Goal: Navigation & Orientation: Find specific page/section

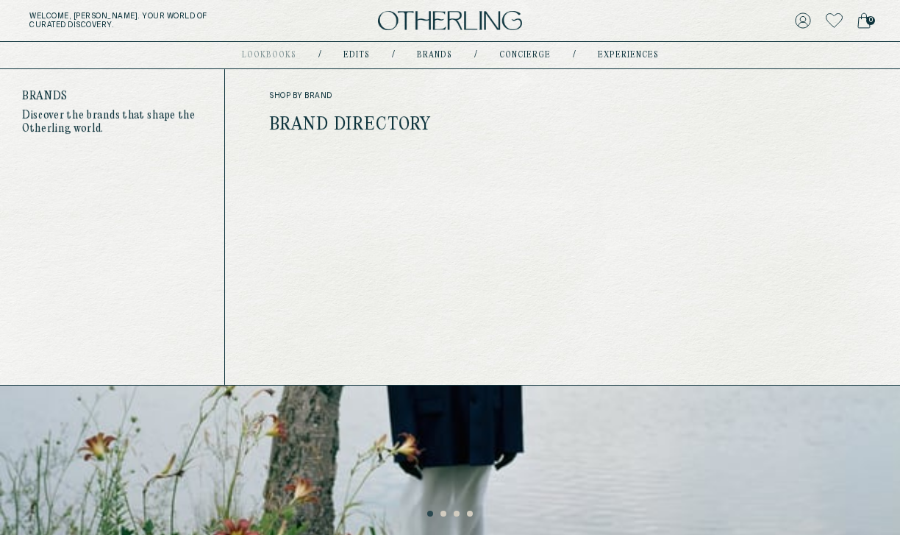
click at [434, 57] on link "Brands" at bounding box center [434, 54] width 35 height 7
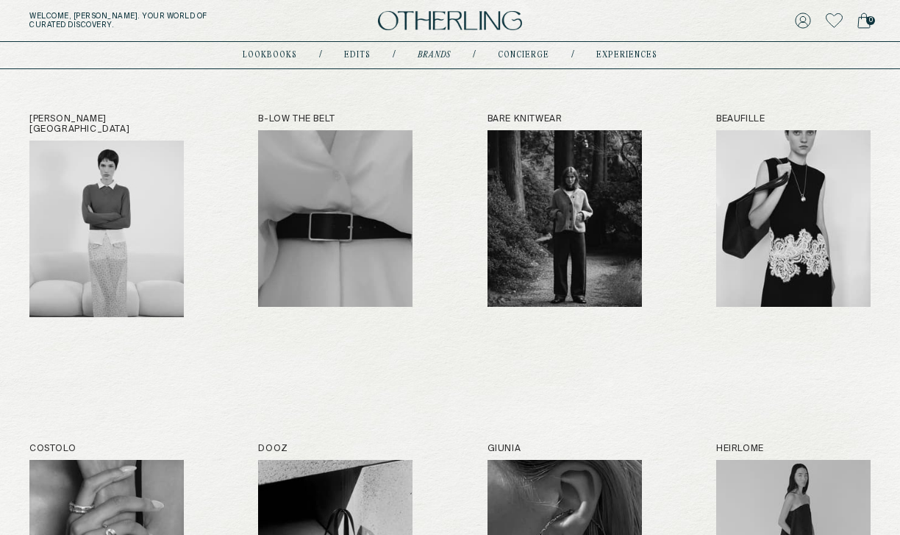
scroll to position [173, 0]
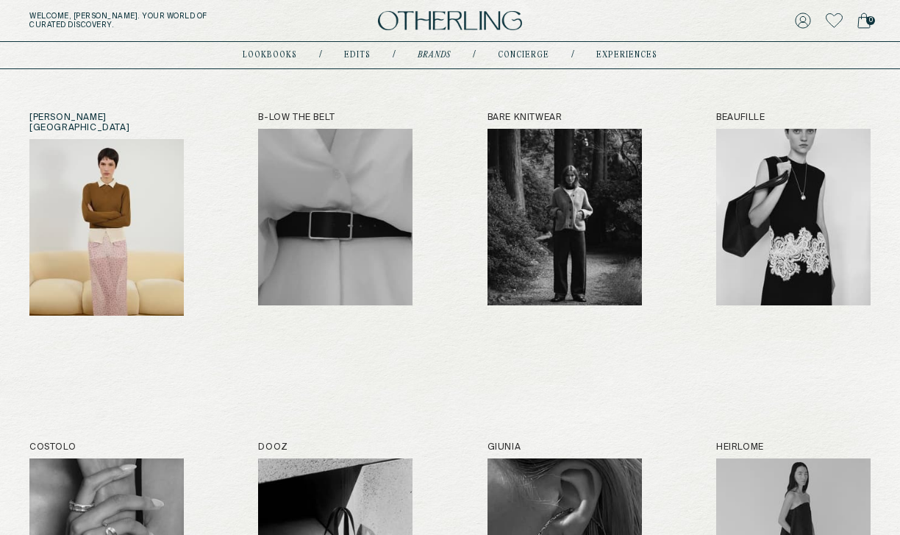
click at [112, 227] on img at bounding box center [106, 227] width 154 height 176
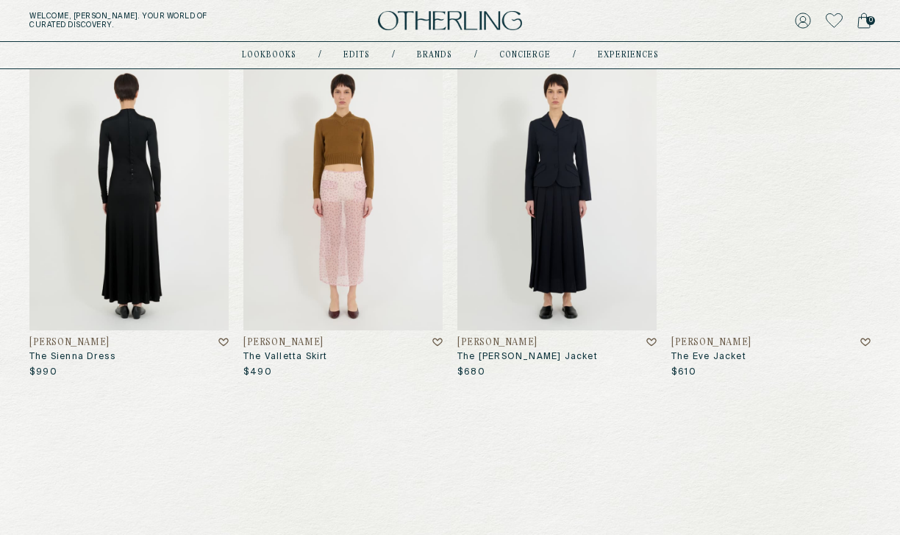
scroll to position [199, 0]
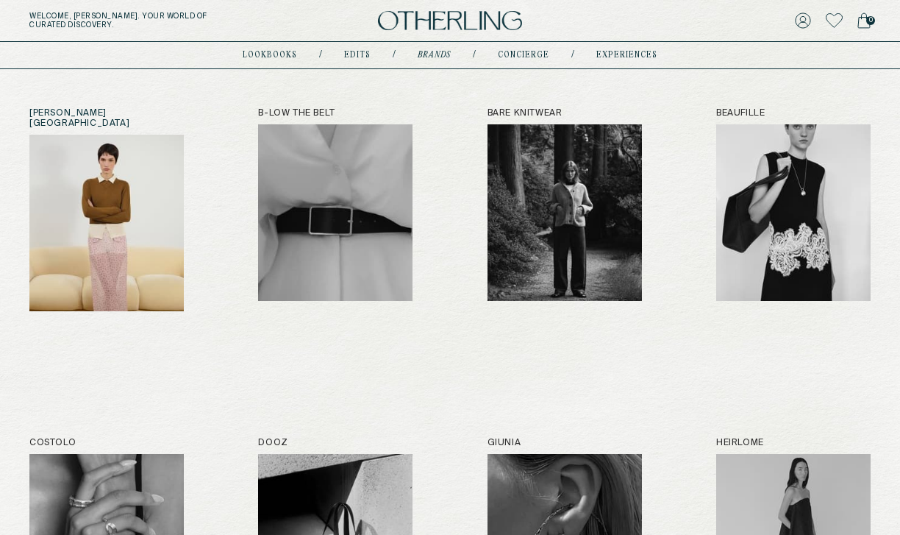
scroll to position [178, 0]
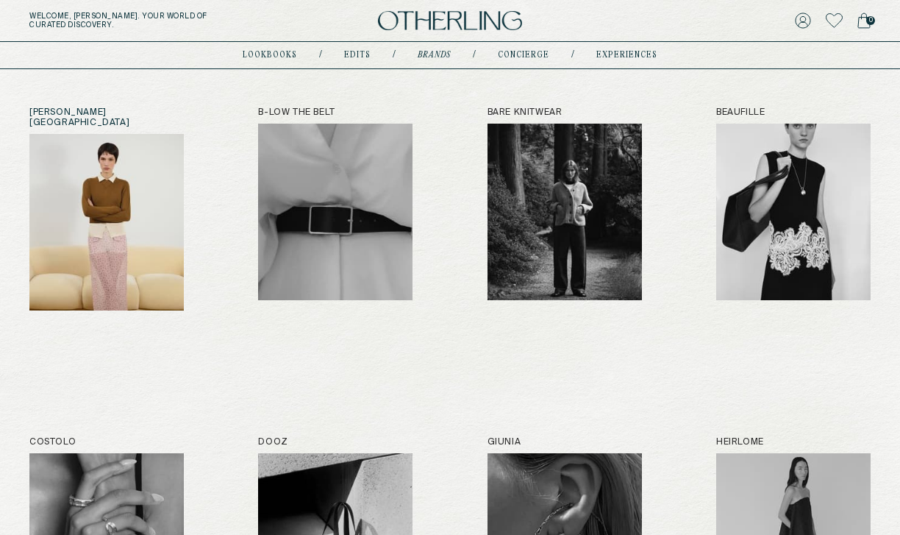
click at [129, 209] on img at bounding box center [106, 222] width 154 height 176
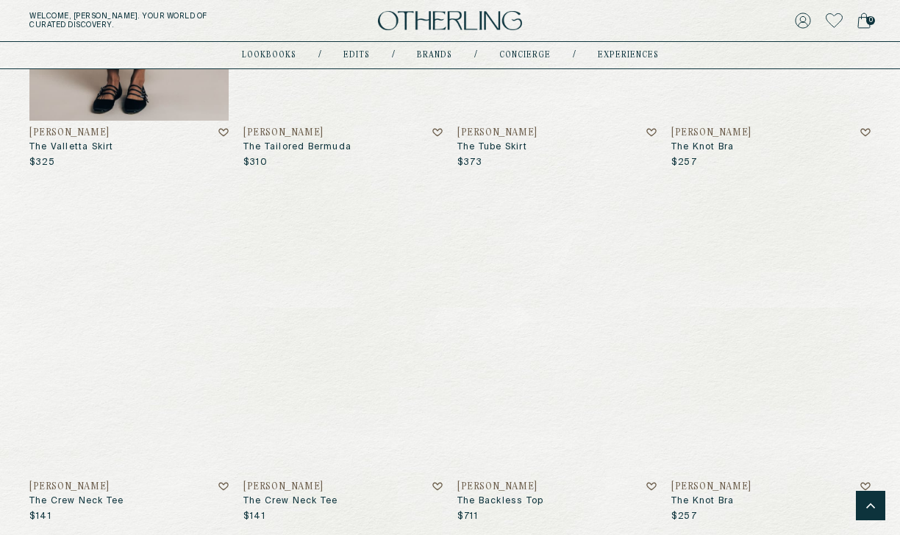
scroll to position [2879, 0]
